Goal: Information Seeking & Learning: Learn about a topic

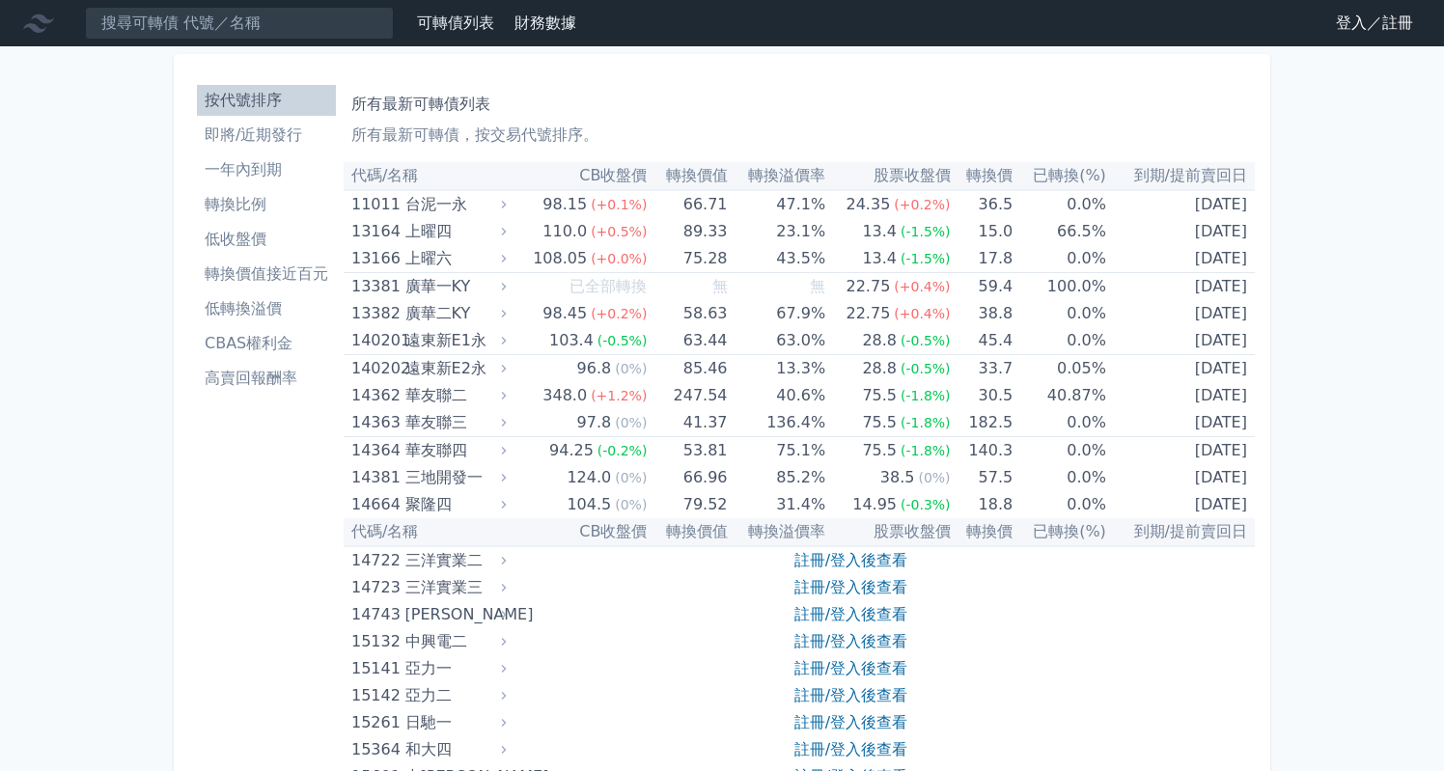
click at [1354, 23] on link "登入／註冊" at bounding box center [1375, 23] width 108 height 31
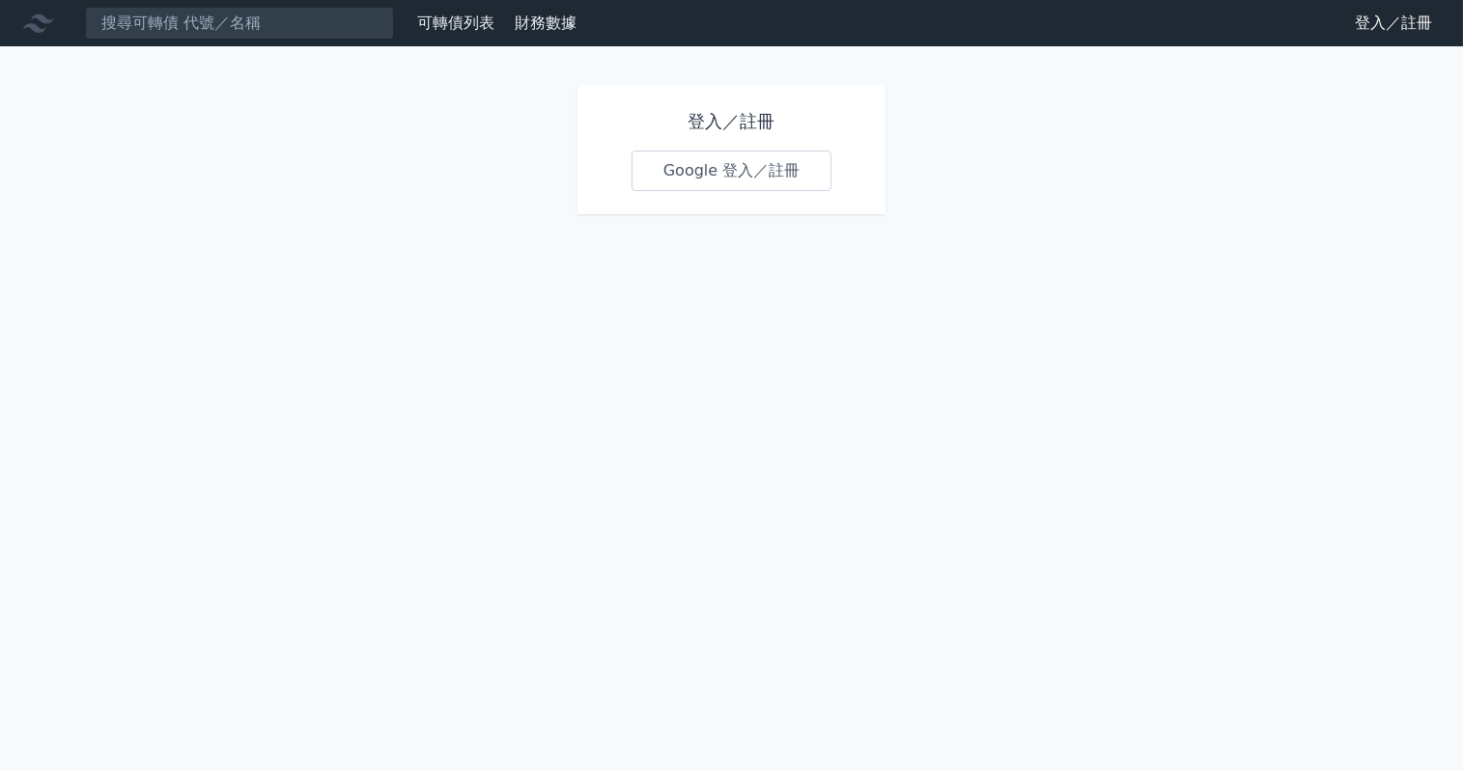
click at [711, 176] on link "Google 登入／註冊" at bounding box center [731, 171] width 201 height 41
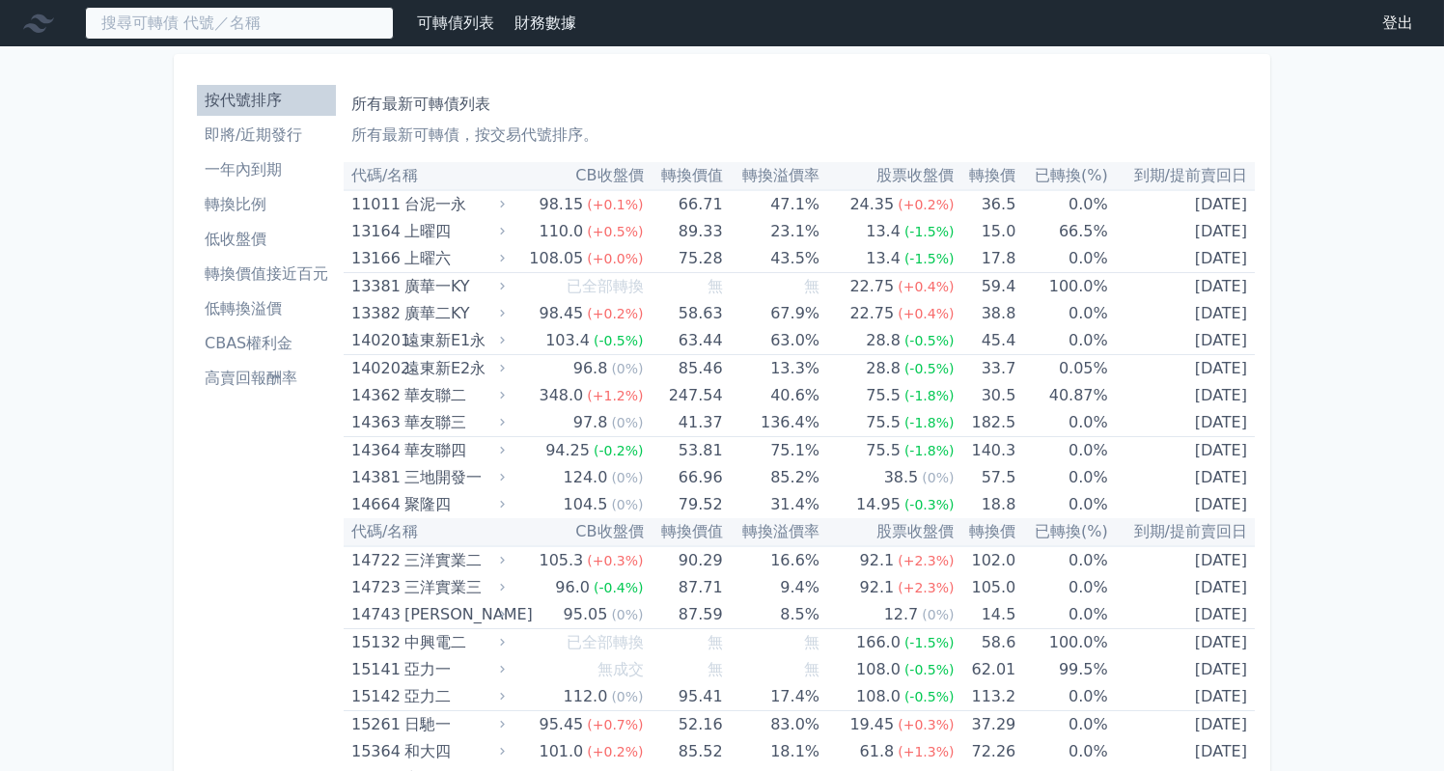
click at [246, 27] on input at bounding box center [239, 23] width 309 height 33
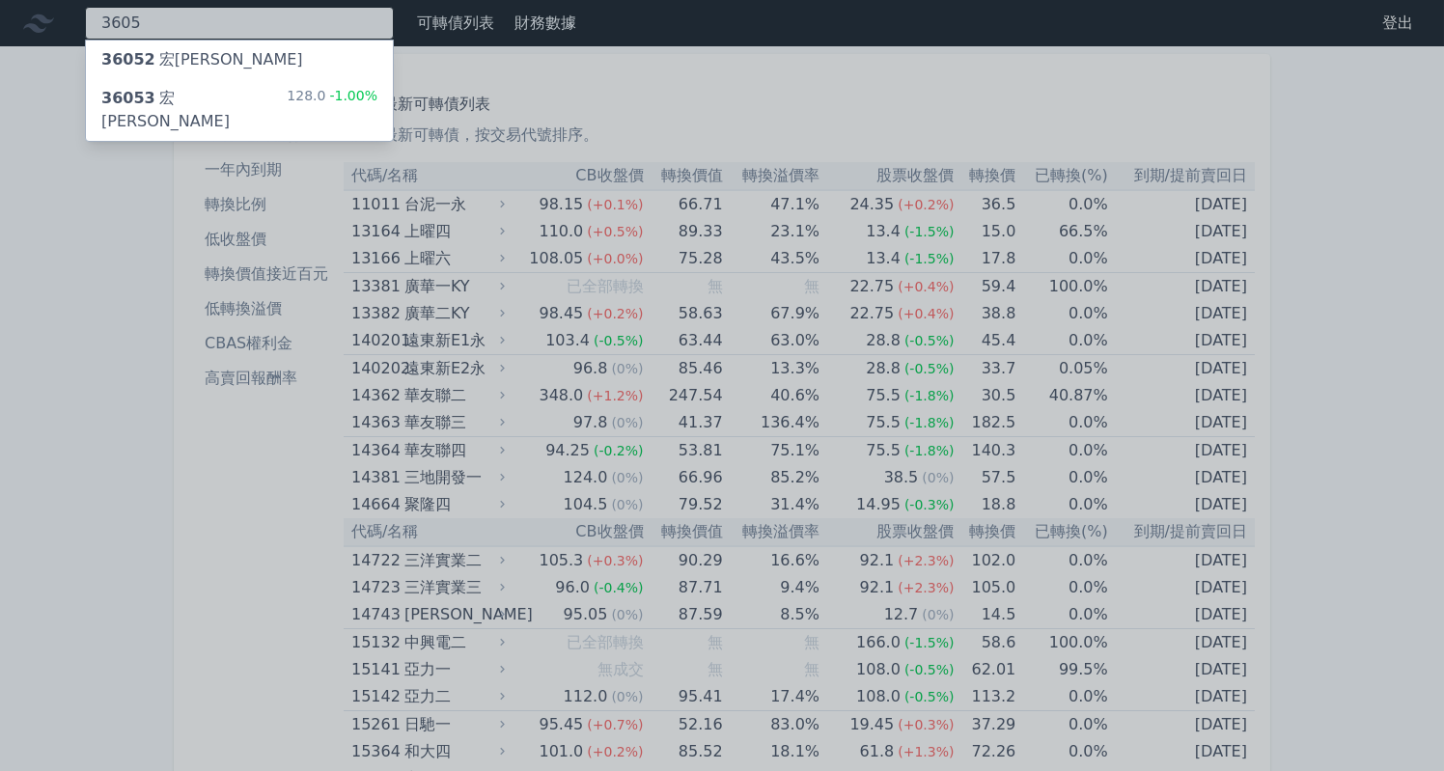
type input "3605"
click at [248, 52] on div "36052 宏[PERSON_NAME]" at bounding box center [239, 60] width 307 height 39
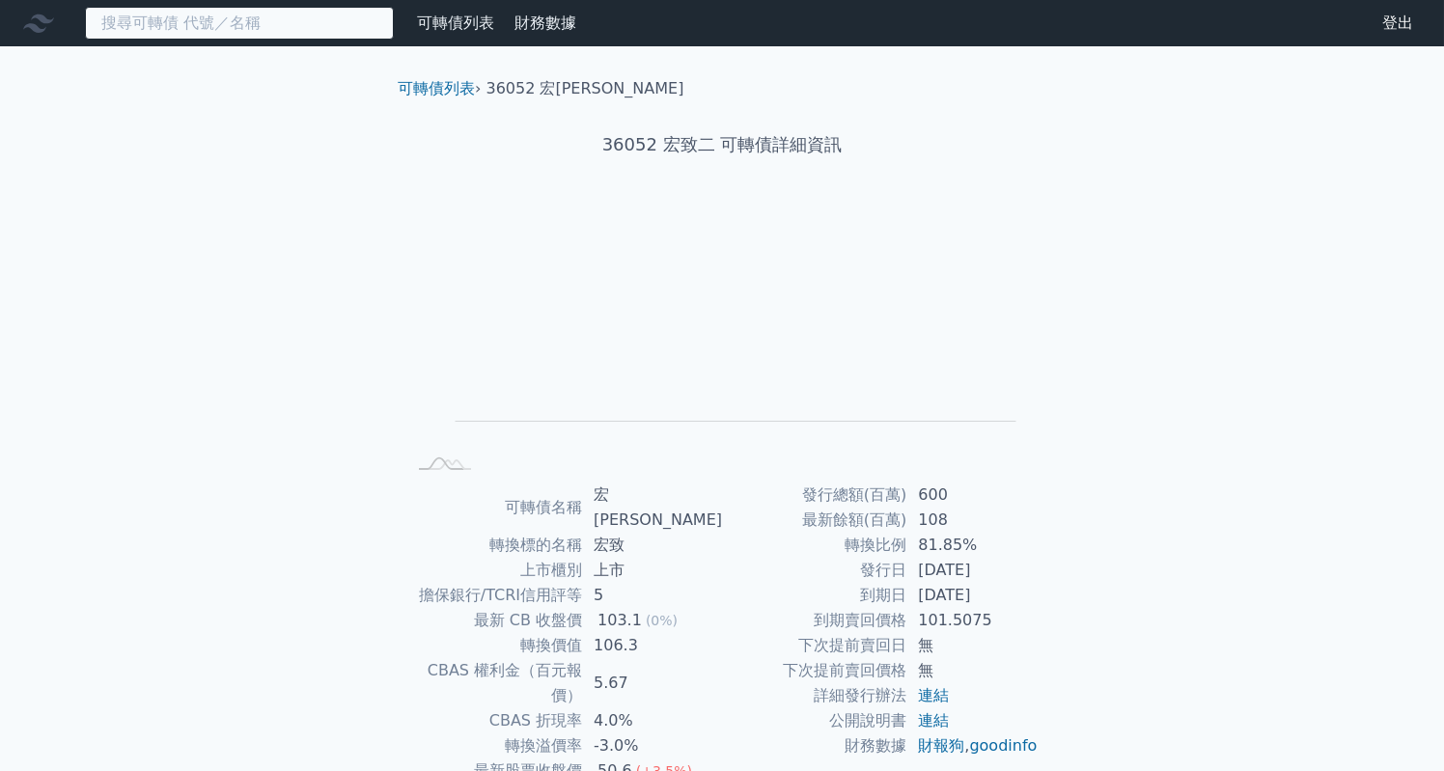
click at [247, 35] on input at bounding box center [239, 23] width 309 height 33
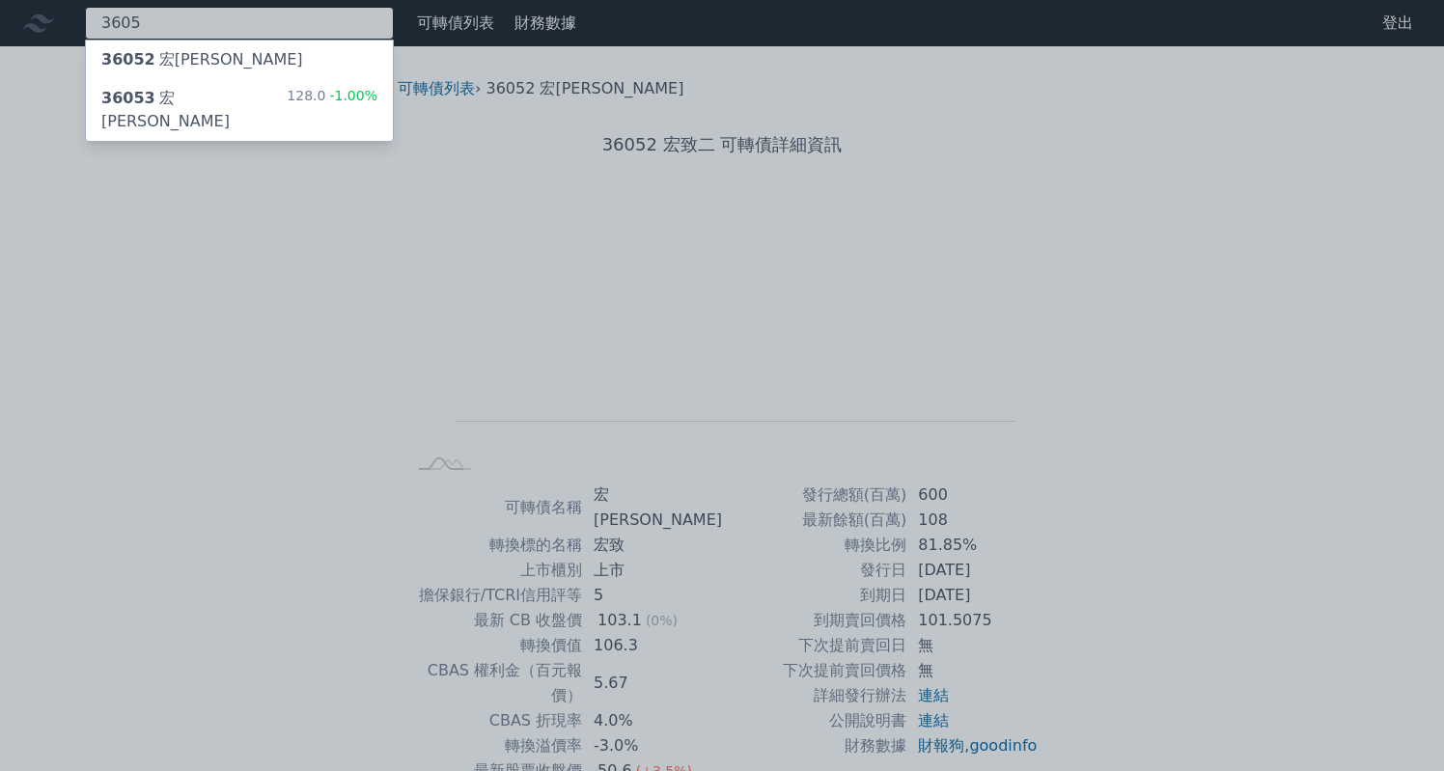
type input "3605"
click at [277, 91] on div "36053 宏致三 128.0 -1.00%" at bounding box center [239, 110] width 307 height 62
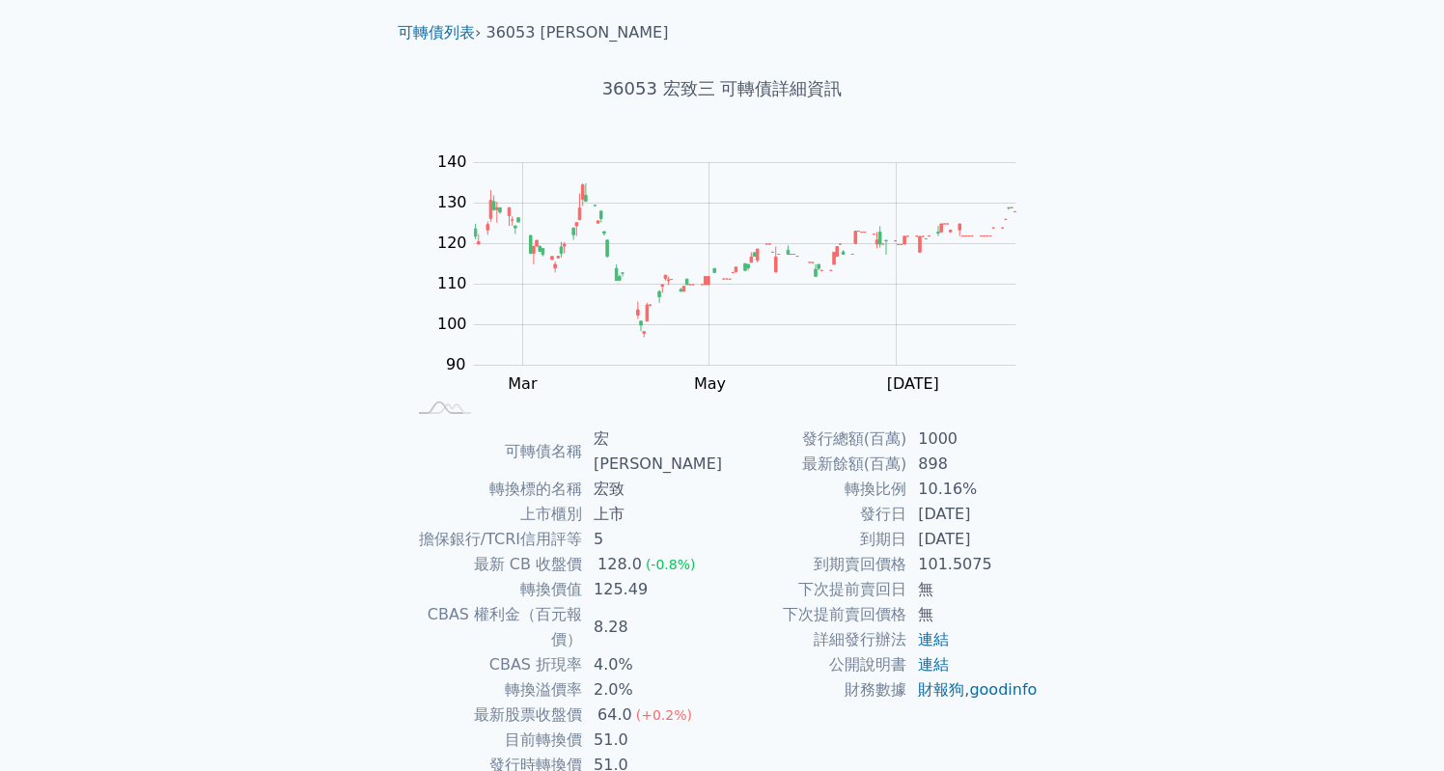
scroll to position [63, 0]
